Goal: Task Accomplishment & Management: Use online tool/utility

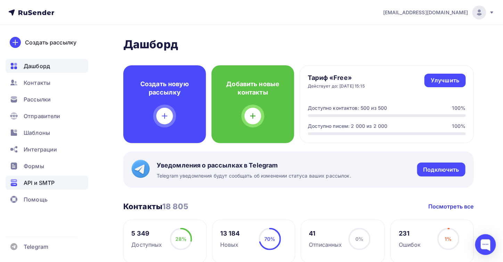
click at [42, 184] on span "API и SMTP" at bounding box center [39, 183] width 31 height 8
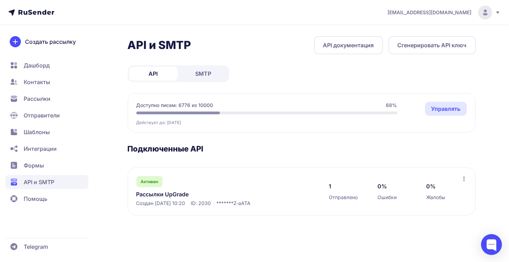
click at [196, 67] on link "SMTP" at bounding box center [203, 74] width 49 height 14
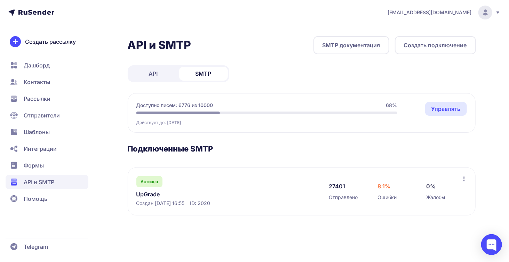
click at [152, 194] on link "UpGrade" at bounding box center [207, 194] width 143 height 8
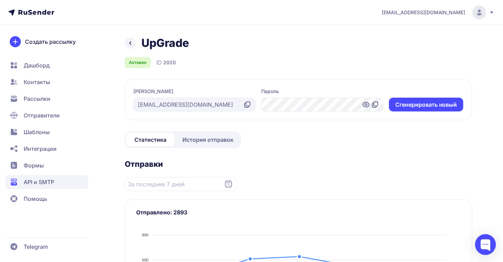
click at [196, 145] on link "История отправок" at bounding box center [208, 140] width 64 height 14
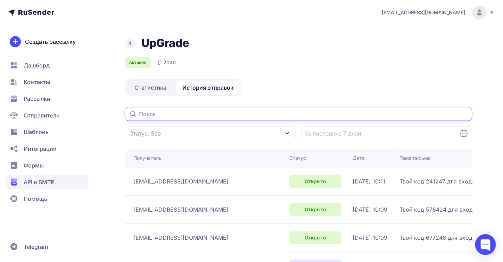
click at [179, 115] on input "text" at bounding box center [299, 114] width 348 height 14
paste input "Ionovatatyana2607@gmail.com"
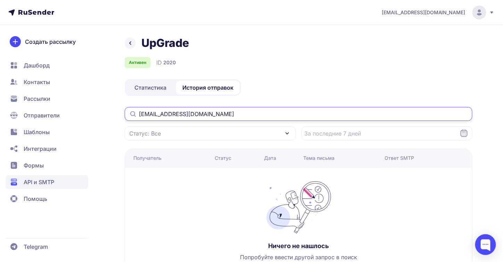
click at [141, 115] on input "Ionovatatyana2607@gmail.com" at bounding box center [299, 114] width 348 height 14
drag, startPoint x: 223, startPoint y: 114, endPoint x: 234, endPoint y: 114, distance: 11.5
click at [223, 113] on input "lonovatatyana2607@gmail.com" at bounding box center [299, 114] width 348 height 14
click at [138, 114] on input "lonovatatyana2607@gmail.com" at bounding box center [299, 114] width 348 height 14
type input "lonovatatyana2607@gmail.com"
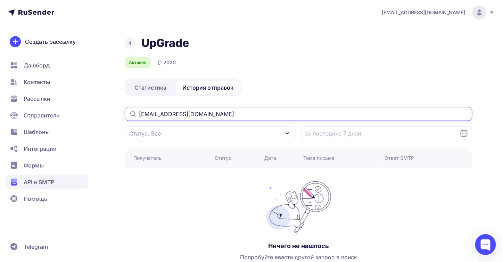
drag, startPoint x: 234, startPoint y: 116, endPoint x: 130, endPoint y: 121, distance: 104.4
click at [130, 121] on div "lonovatatyana2607@gmail.com Статус: Все" at bounding box center [299, 123] width 348 height 33
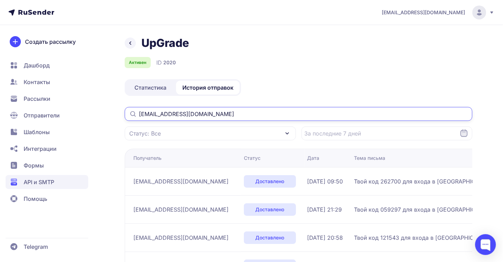
drag, startPoint x: 240, startPoint y: 113, endPoint x: 109, endPoint y: 114, distance: 130.7
click at [109, 114] on div "UpGrade Активен ID 2020 Статистика История отправок nurmamatovanurzana@gmail.co…" at bounding box center [251, 193] width 501 height 315
paste input "Ionovatatyana2607"
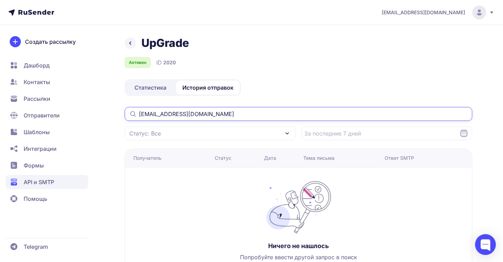
click at [141, 114] on input "Ionovatatyana2607@gmail.com" at bounding box center [299, 114] width 348 height 14
type input "Ionovatatyana2607@gmail.com"
